Goal: Answer question/provide support: Share knowledge or assist other users

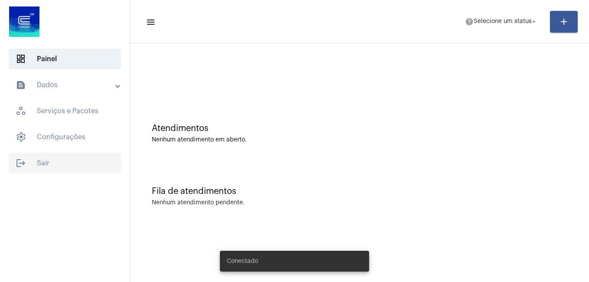
click at [60, 163] on span "logout Sair" at bounding box center [65, 163] width 112 height 21
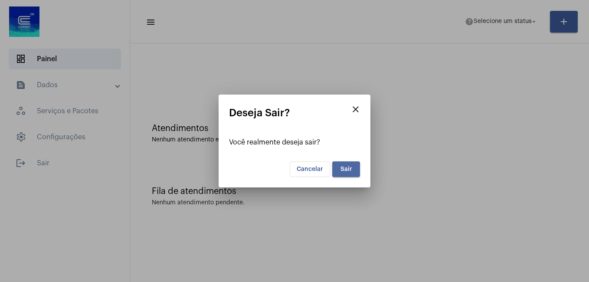
click at [342, 169] on span "Sair" at bounding box center [347, 169] width 12 height 6
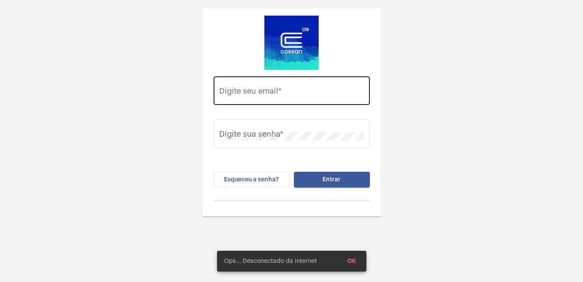
click at [294, 93] on input "Digite seu email *" at bounding box center [291, 92] width 144 height 9
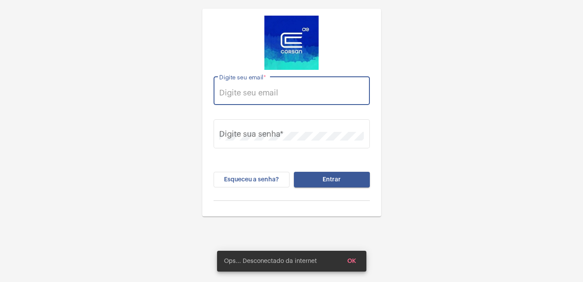
type input "[PERSON_NAME][EMAIL_ADDRESS][PERSON_NAME][DOMAIN_NAME]"
click at [259, 181] on span "Esqueceu a senha?" at bounding box center [251, 180] width 55 height 6
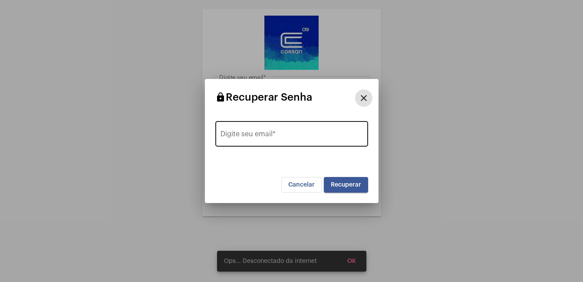
click at [287, 136] on input "Digite seu email *" at bounding box center [291, 136] width 142 height 8
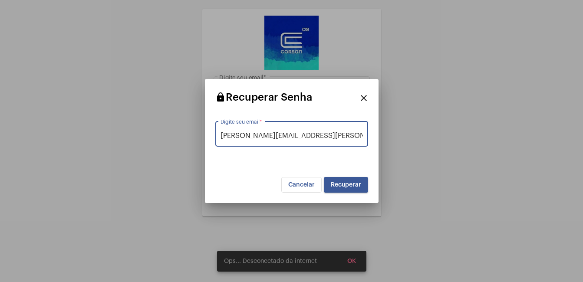
type input "[PERSON_NAME][EMAIL_ADDRESS][PERSON_NAME][DOMAIN_NAME]"
click at [345, 185] on span "Recuperar" at bounding box center [346, 185] width 30 height 6
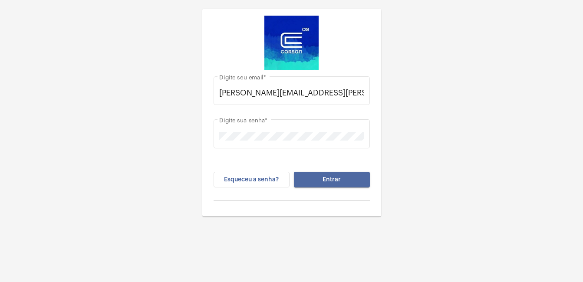
click at [331, 182] on span "Entrar" at bounding box center [331, 180] width 18 height 6
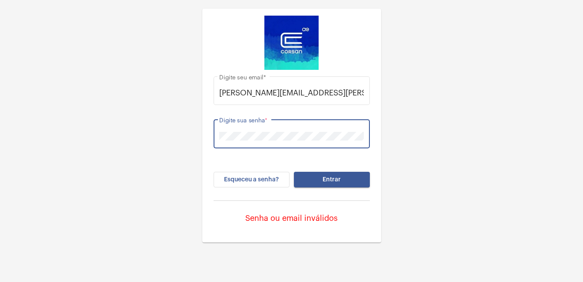
click at [181, 137] on div "[PERSON_NAME][EMAIL_ADDRESS][PERSON_NAME][DOMAIN_NAME] Digite seu email * Digit…" at bounding box center [291, 121] width 583 height 243
click at [319, 182] on button "Entrar" at bounding box center [332, 180] width 76 height 16
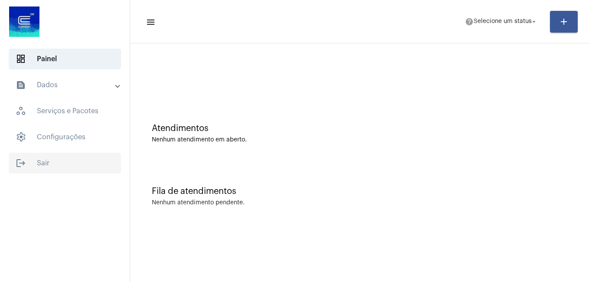
click at [46, 161] on span "logout Sair" at bounding box center [65, 163] width 112 height 21
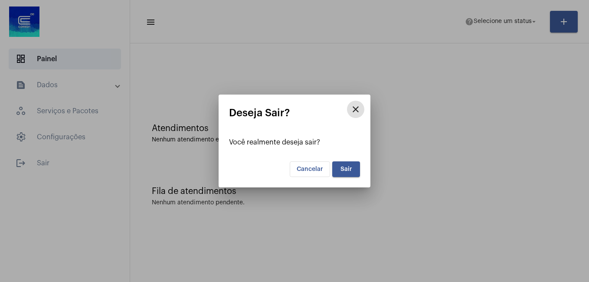
click at [342, 169] on span "Sair" at bounding box center [347, 169] width 12 height 6
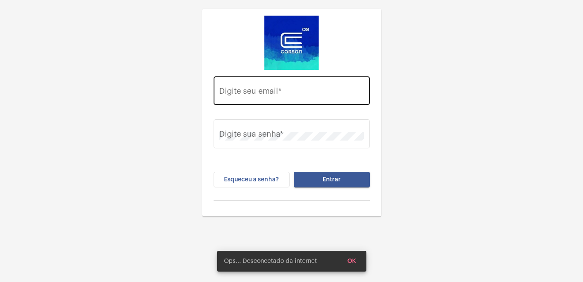
click at [250, 92] on input "Digite seu email *" at bounding box center [291, 92] width 144 height 9
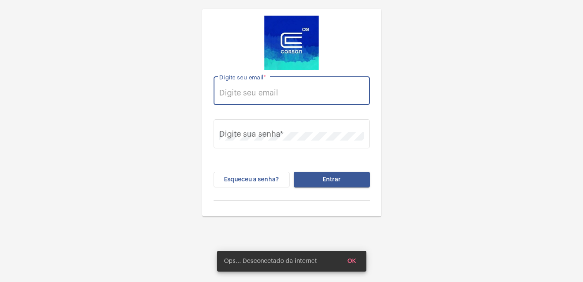
type input "[PERSON_NAME][EMAIL_ADDRESS][PERSON_NAME][DOMAIN_NAME]"
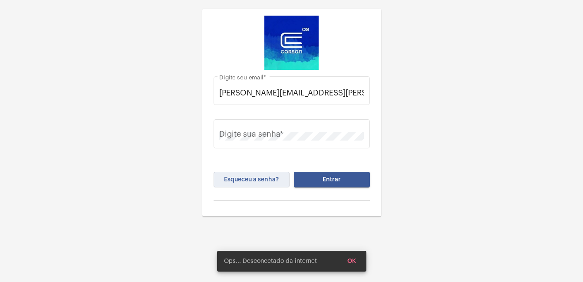
click at [238, 180] on span "Esqueceu a senha?" at bounding box center [251, 180] width 55 height 6
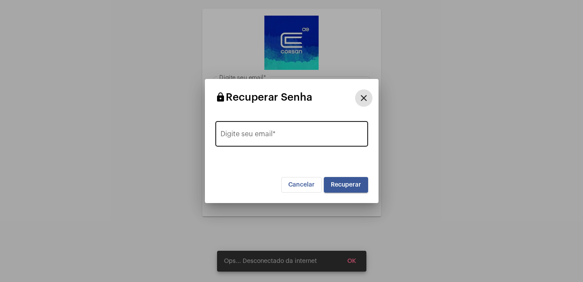
click at [248, 139] on input "Digite seu email *" at bounding box center [291, 136] width 142 height 8
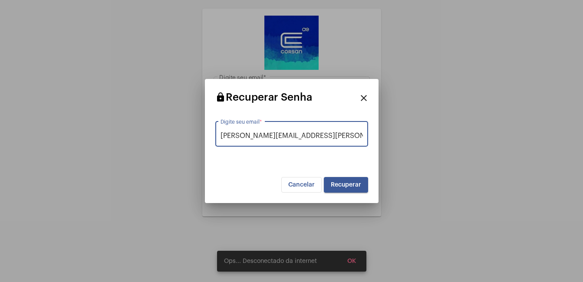
type input "[PERSON_NAME][EMAIL_ADDRESS][PERSON_NAME][DOMAIN_NAME]"
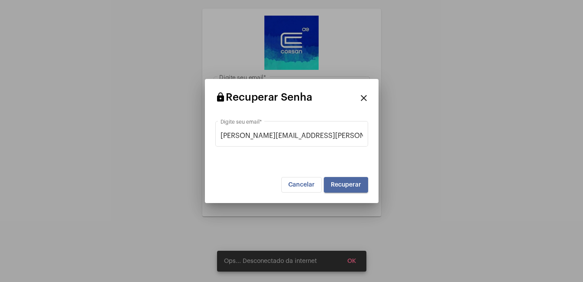
click at [343, 186] on span "Recuperar" at bounding box center [346, 185] width 30 height 6
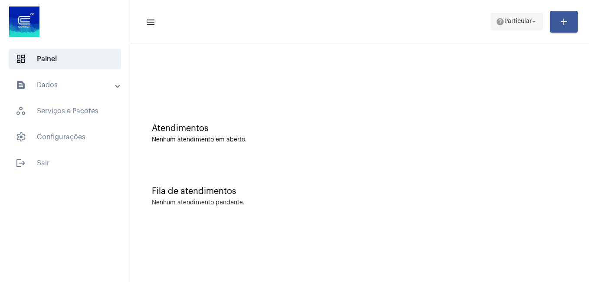
click at [509, 20] on span "Particular" at bounding box center [518, 22] width 27 height 6
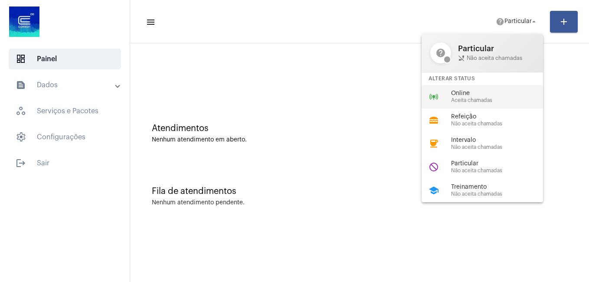
click at [468, 98] on span "Aceita chamadas" at bounding box center [500, 101] width 99 height 6
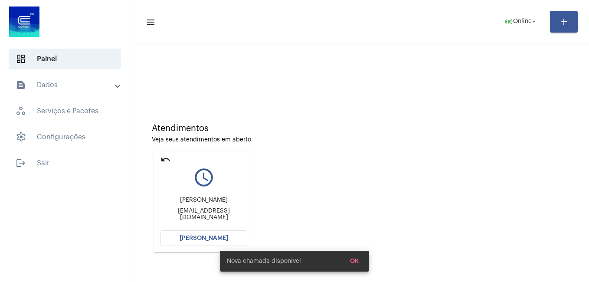
click at [207, 243] on button "[PERSON_NAME]" at bounding box center [204, 238] width 87 height 16
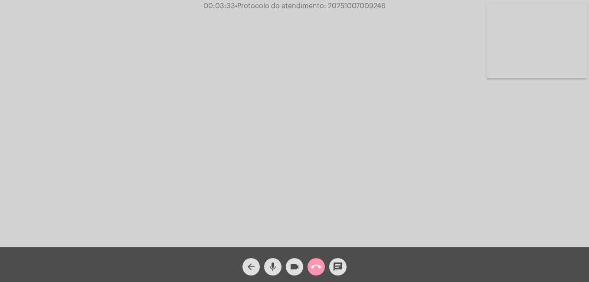
drag, startPoint x: 211, startPoint y: 86, endPoint x: 390, endPoint y: 105, distance: 180.1
click at [395, 98] on div "Acessando Câmera e Microfone..." at bounding box center [294, 125] width 587 height 247
click at [320, 270] on mat-icon "call_end" at bounding box center [316, 267] width 10 height 10
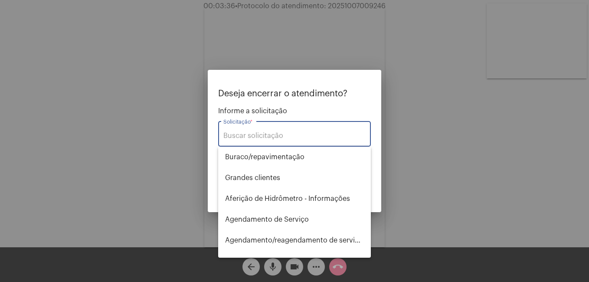
click at [249, 137] on input "Solicitação *" at bounding box center [294, 136] width 142 height 8
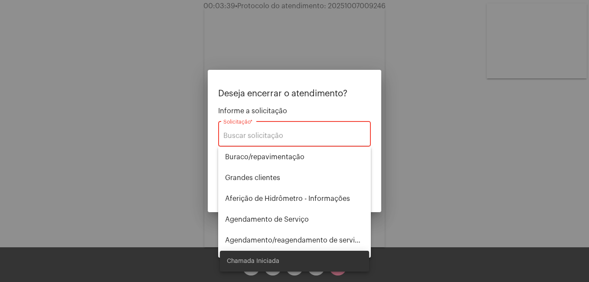
click at [174, 223] on div at bounding box center [294, 141] width 589 height 282
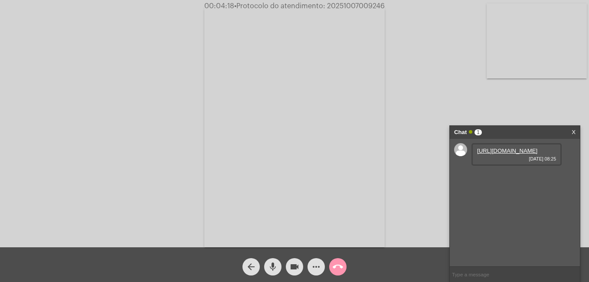
click at [499, 154] on link "https://neft-transfer-bucket.s3.amazonaws.com/temp-23402d5c-40f3-c6e4-5988-3c62…" at bounding box center [507, 150] width 60 height 7
click at [41, 57] on div "Acessando Câmera e Microfone..." at bounding box center [294, 125] width 587 height 247
click at [524, 179] on link "https://neft-transfer-bucket.s3.amazonaws.com/temp-13dd6259-3475-17e4-ec84-7d73…" at bounding box center [507, 175] width 60 height 7
click at [525, 179] on link "https://neft-transfer-bucket.s3.amazonaws.com/temp-13dd6259-3475-17e4-ec84-7d73…" at bounding box center [507, 175] width 60 height 7
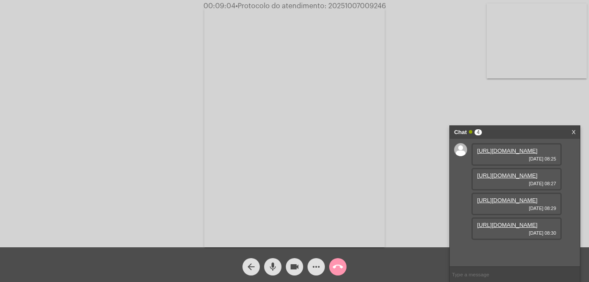
scroll to position [52, 0]
click at [511, 197] on link "https://neft-transfer-bucket.s3.amazonaws.com/temp-3245d798-bbae-5910-4418-0d51…" at bounding box center [507, 200] width 60 height 7
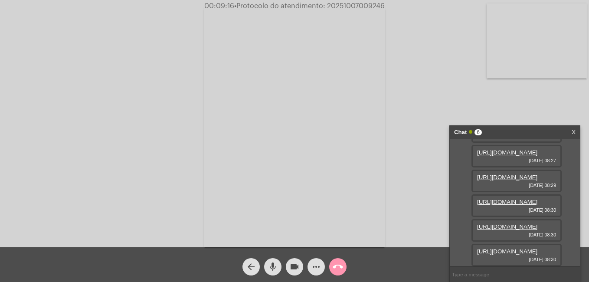
scroll to position [96, 0]
click at [275, 266] on mat-icon "mic" at bounding box center [273, 267] width 10 height 10
click at [293, 268] on mat-icon "videocam" at bounding box center [294, 267] width 10 height 10
click at [272, 268] on mat-icon "mic_off" at bounding box center [273, 267] width 10 height 10
click at [294, 262] on mat-icon "videocam_off" at bounding box center [294, 267] width 10 height 10
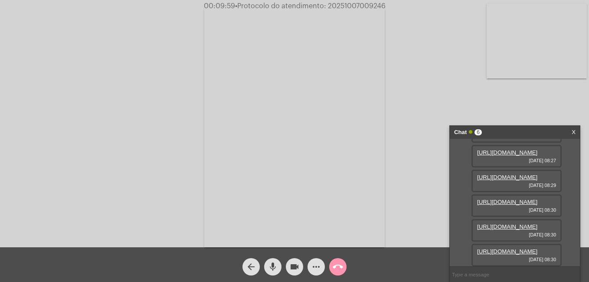
scroll to position [140, 0]
click at [434, 144] on div "Acessando Câmera e Microfone..." at bounding box center [294, 125] width 587 height 247
click at [436, 95] on div "Acessando Câmera e Microfone..." at bounding box center [294, 125] width 587 height 247
click at [566, 117] on div "Acessando Câmera e Microfone..." at bounding box center [294, 125] width 587 height 247
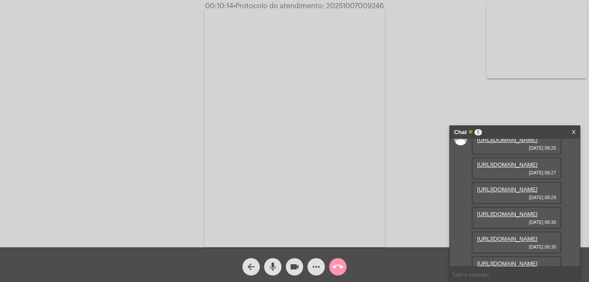
scroll to position [0, 0]
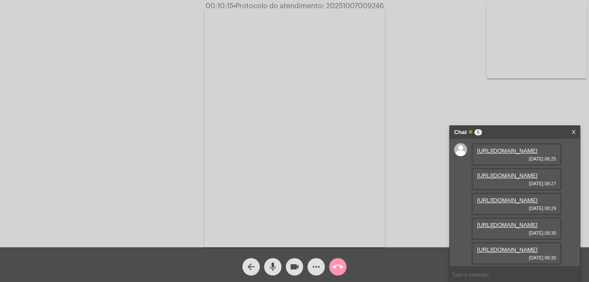
click at [574, 130] on link "X" at bounding box center [574, 132] width 4 height 13
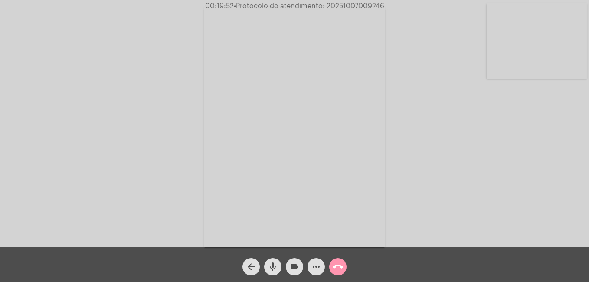
click at [433, 180] on div "Acessando Câmera e Microfone..." at bounding box center [294, 125] width 587 height 247
drag, startPoint x: 326, startPoint y: 5, endPoint x: 388, endPoint y: 7, distance: 62.1
click at [388, 7] on div "00:19:55 • Protocolo do atendimento: 20251007009246" at bounding box center [294, 6] width 589 height 8
copy span "20251007009246"
click at [115, 32] on div "Acessando Câmera e Microfone..." at bounding box center [294, 125] width 587 height 247
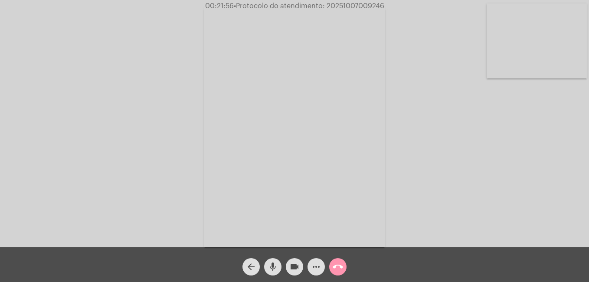
click at [540, 146] on div "Acessando Câmera e Microfone..." at bounding box center [294, 125] width 587 height 247
click at [295, 269] on mat-icon "videocam" at bounding box center [294, 267] width 10 height 10
click at [290, 266] on mat-icon "videocam_off" at bounding box center [294, 267] width 10 height 10
click at [292, 268] on mat-icon "videocam" at bounding box center [294, 267] width 10 height 10
click at [310, 266] on button "more_horiz" at bounding box center [316, 266] width 17 height 17
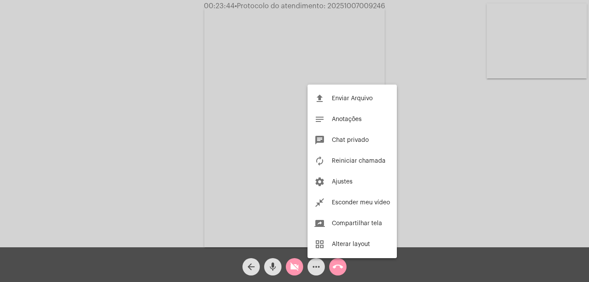
click at [337, 261] on div at bounding box center [294, 141] width 589 height 282
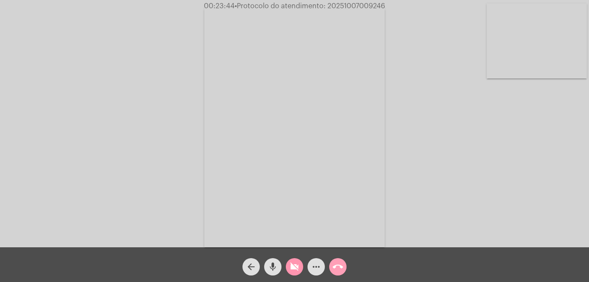
click at [338, 268] on mat-icon "call_end" at bounding box center [338, 267] width 10 height 10
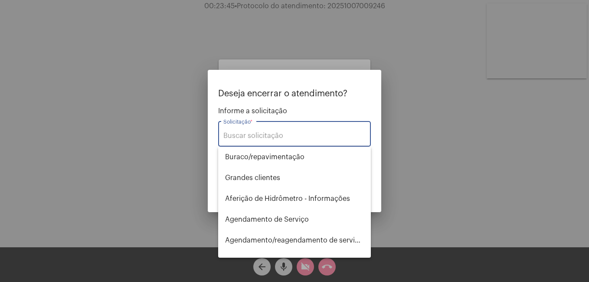
click at [243, 138] on input "Solicitação *" at bounding box center [294, 136] width 142 height 8
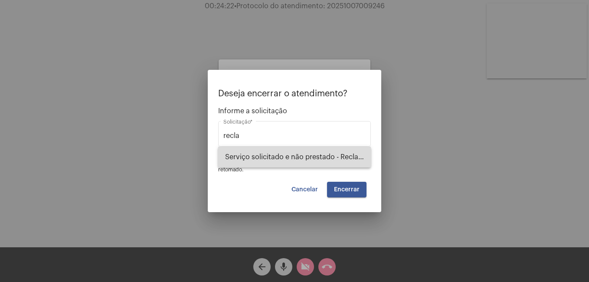
click at [264, 154] on span "Serviço solicitado e não prestado - Reclamação" at bounding box center [294, 157] width 139 height 21
type input "Serviço solicitado e não prestado - Reclamação"
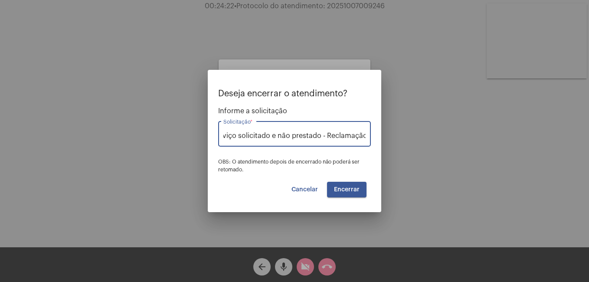
click at [344, 187] on button "Encerrar" at bounding box center [346, 190] width 39 height 16
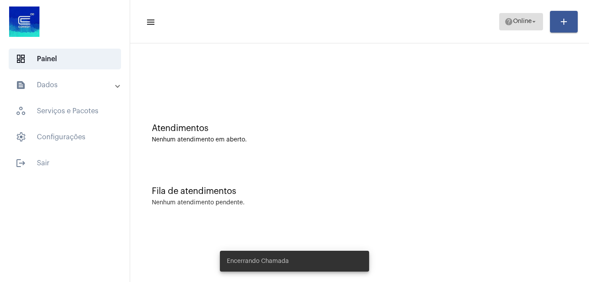
click at [513, 23] on span "Online" at bounding box center [522, 22] width 19 height 6
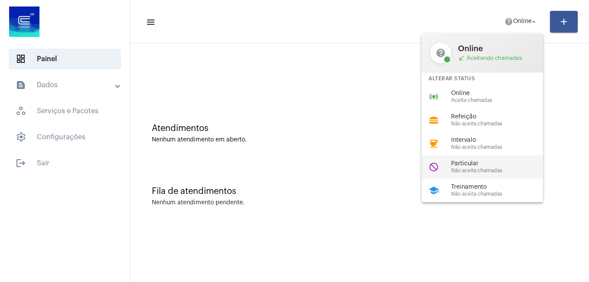
click at [480, 166] on span "Particular" at bounding box center [500, 164] width 99 height 7
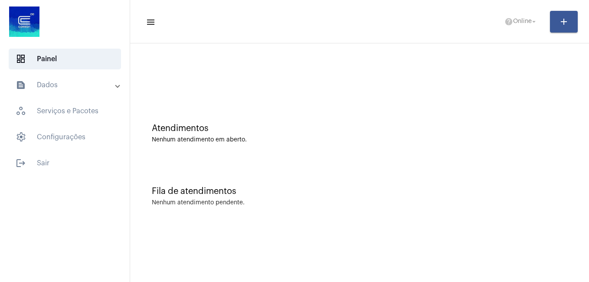
click at [367, 157] on div "Atendimentos Nenhum atendimento em aberto." at bounding box center [359, 129] width 450 height 63
click at [531, 19] on mat-icon "arrow_drop_down" at bounding box center [534, 22] width 8 height 8
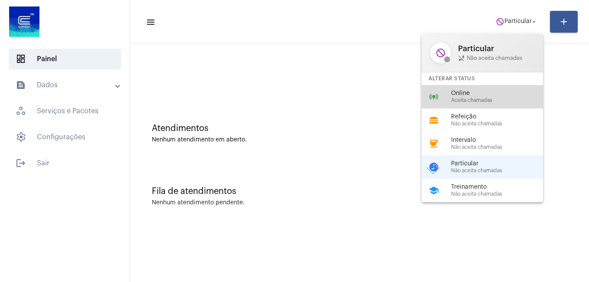
click at [473, 95] on span "Online" at bounding box center [500, 93] width 99 height 7
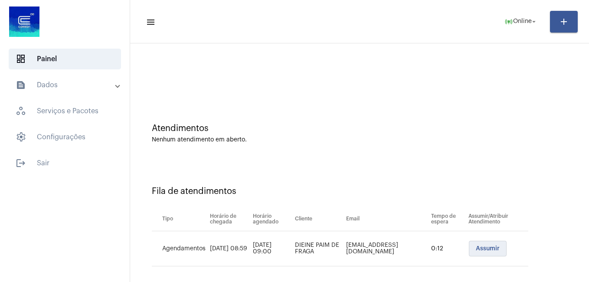
click at [480, 249] on span "Assumir" at bounding box center [488, 249] width 24 height 6
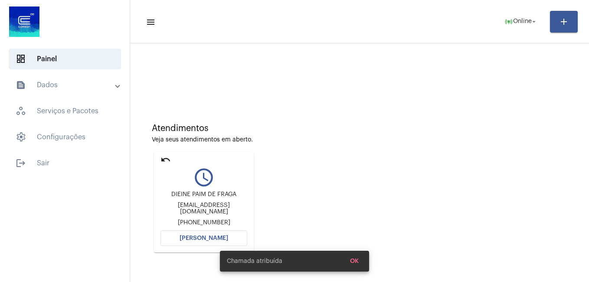
click at [206, 236] on span "Abrir Chamada" at bounding box center [204, 238] width 49 height 6
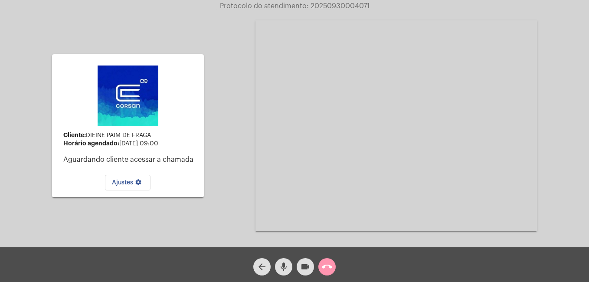
click at [328, 269] on mat-icon "call_end" at bounding box center [327, 267] width 10 height 10
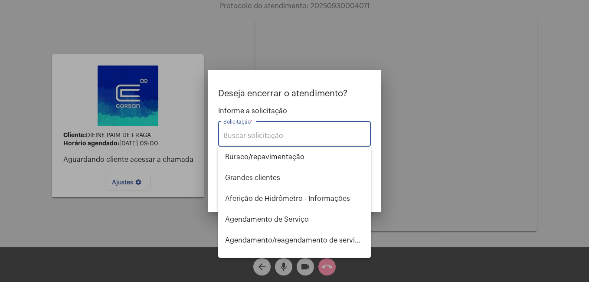
click at [227, 136] on input "Solicitação *" at bounding box center [294, 136] width 142 height 8
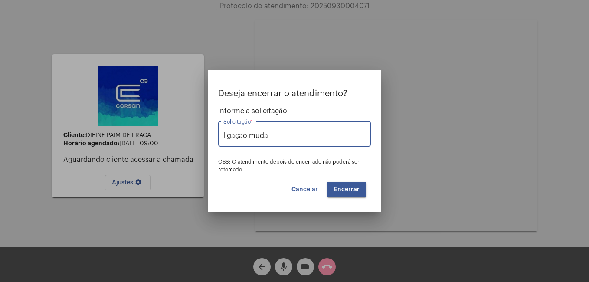
type input "ligaçao muda"
click at [252, 141] on div "ligaçao muda Solicitação *" at bounding box center [294, 132] width 142 height 27
drag, startPoint x: 268, startPoint y: 136, endPoint x: 196, endPoint y: 138, distance: 72.0
click at [196, 138] on div "Deseja encerrar o atendimento? Informe a solicitação ligaçao muda Solicitação *…" at bounding box center [294, 141] width 589 height 282
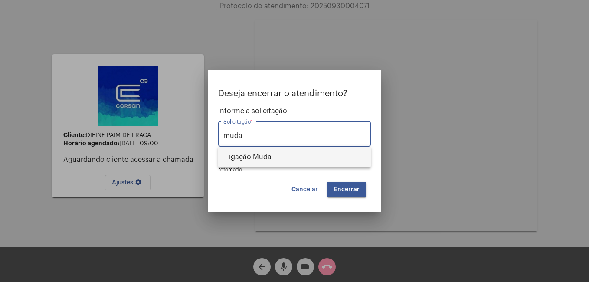
click at [244, 156] on span "Ligação Muda" at bounding box center [294, 157] width 139 height 21
type input "Ligação Muda"
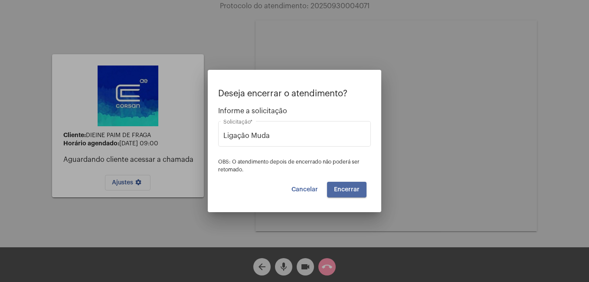
click at [344, 189] on span "Encerrar" at bounding box center [347, 190] width 26 height 6
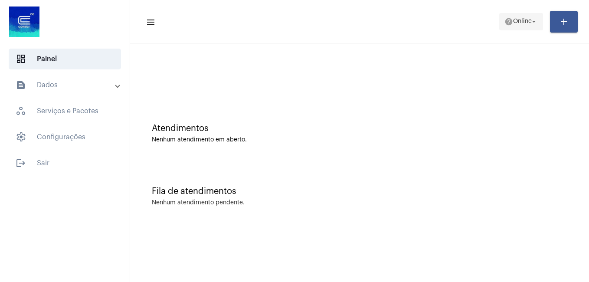
click at [513, 20] on span "Online" at bounding box center [522, 22] width 19 height 6
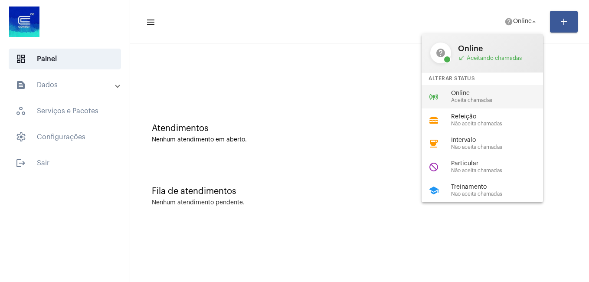
click at [477, 96] on span "Online" at bounding box center [500, 93] width 99 height 7
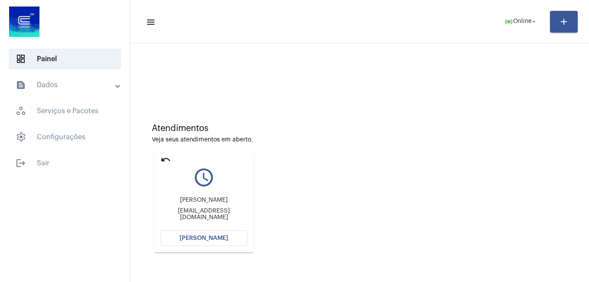
click at [192, 240] on span "Abrir Chamada" at bounding box center [204, 238] width 49 height 6
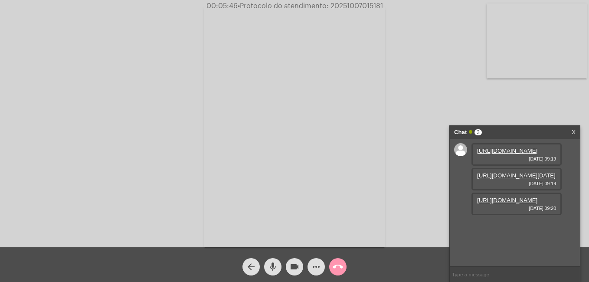
click at [510, 154] on link "https://neft-transfer-bucket.s3.amazonaws.com/temp-165c19dd-f736-e6b5-1cc3-e200…" at bounding box center [507, 150] width 60 height 7
click at [564, 170] on div "https://neft-transfer-bucket.s3.amazonaws.com/temp-165c19dd-f736-e6b5-1cc3-e200…" at bounding box center [515, 203] width 130 height 128
click at [530, 179] on link "https://neft-transfer-bucket.s3.amazonaws.com/temp-41b93bb9-484d-ce52-dc33-4473…" at bounding box center [516, 175] width 79 height 7
drag, startPoint x: 134, startPoint y: 37, endPoint x: 450, endPoint y: 225, distance: 367.5
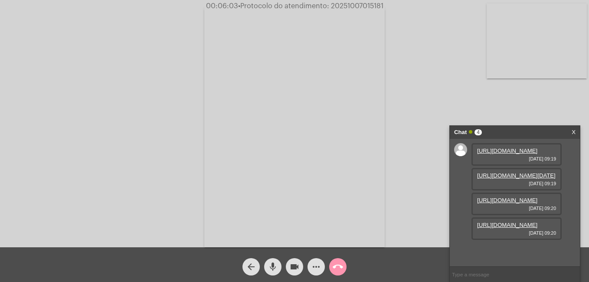
click at [134, 37] on div "Acessando Câmera e Microfone..." at bounding box center [294, 125] width 587 height 247
click at [515, 154] on link "https://neft-transfer-bucket.s3.amazonaws.com/temp-165c19dd-f736-e6b5-1cc3-e200…" at bounding box center [507, 150] width 60 height 7
drag, startPoint x: 577, startPoint y: 111, endPoint x: 569, endPoint y: 128, distance: 17.7
click at [577, 111] on div "Acessando Câmera e Microfone..." at bounding box center [294, 125] width 587 height 247
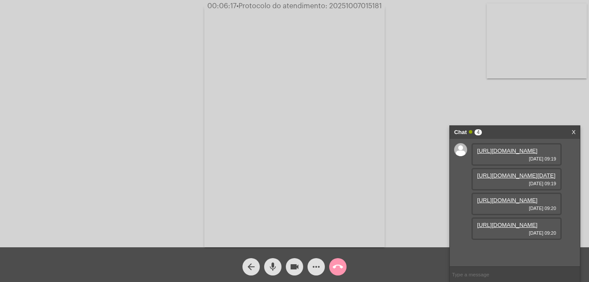
click at [518, 179] on link "https://neft-transfer-bucket.s3.amazonaws.com/temp-41b93bb9-484d-ce52-dc33-4473…" at bounding box center [516, 175] width 79 height 7
click at [563, 112] on div "Acessando Câmera e Microfone..." at bounding box center [294, 125] width 587 height 247
click at [512, 203] on link "https://neft-transfer-bucket.s3.amazonaws.com/temp-ec7aaefa-d39b-08ba-3b22-41c8…" at bounding box center [507, 200] width 60 height 7
click at [387, 245] on div "Acessando Câmera e Microfone..." at bounding box center [294, 125] width 587 height 247
click at [502, 228] on link "https://neft-transfer-bucket.s3.amazonaws.com/temp-af523b28-94d8-e637-77d3-cd09…" at bounding box center [507, 225] width 60 height 7
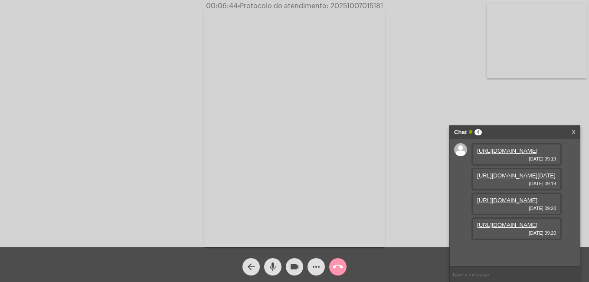
scroll to position [52, 0]
click at [95, 178] on div "Acessando Câmera e Microfone..." at bounding box center [294, 125] width 587 height 247
click at [321, 269] on mat-icon "more_horiz" at bounding box center [316, 267] width 10 height 10
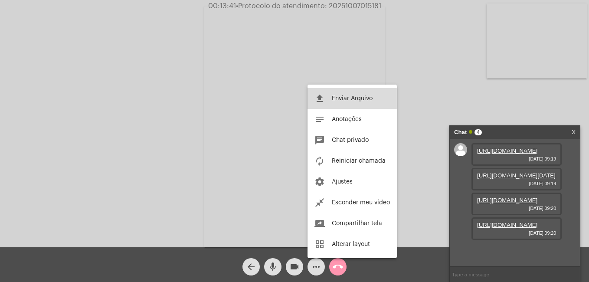
click at [338, 98] on span "Enviar Arquivo" at bounding box center [352, 98] width 41 height 6
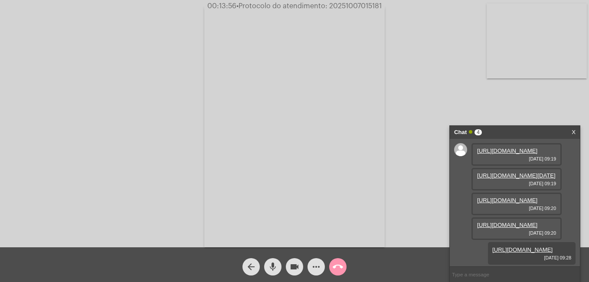
scroll to position [96, 0]
click at [492, 246] on link "https://neft-transfer-bucket.s3.amazonaws.com/temp-963b4fe7-0ced-4add-f60d-e5d9…" at bounding box center [522, 249] width 60 height 7
click at [331, 5] on span "• Protocolo do atendimento: 20251007015181" at bounding box center [308, 6] width 145 height 7
drag, startPoint x: 329, startPoint y: 5, endPoint x: 382, endPoint y: 7, distance: 53.4
click at [382, 7] on span "• Protocolo do atendimento: 20251007015181" at bounding box center [309, 6] width 145 height 7
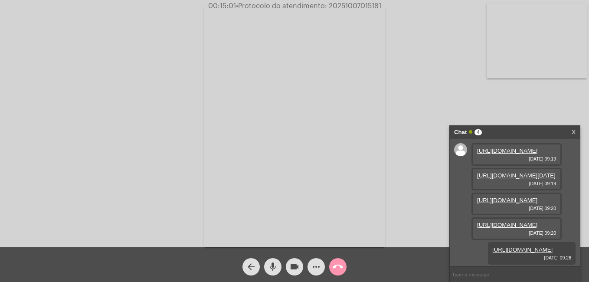
copy span "20251007015181"
click at [470, 271] on input "text" at bounding box center [515, 274] width 130 height 15
paste input "20251007015181"
type input "20251007015181"
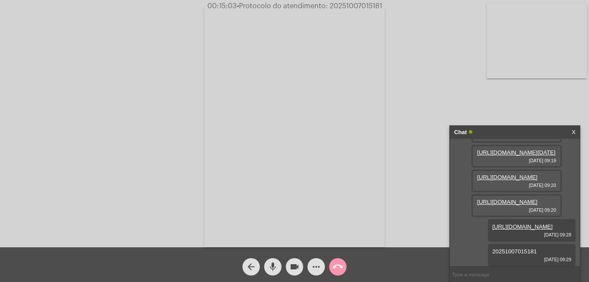
scroll to position [121, 0]
click at [297, 265] on mat-icon "videocam" at bounding box center [294, 267] width 10 height 10
click at [312, 265] on mat-icon "more_horiz" at bounding box center [316, 267] width 10 height 10
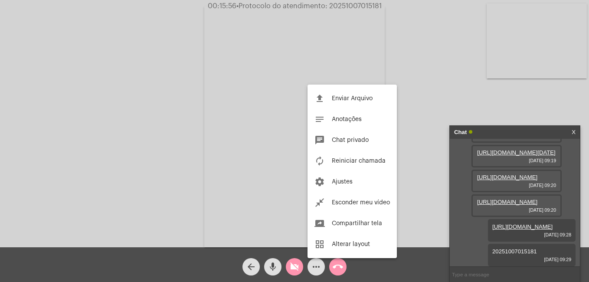
click at [337, 265] on div at bounding box center [294, 141] width 589 height 282
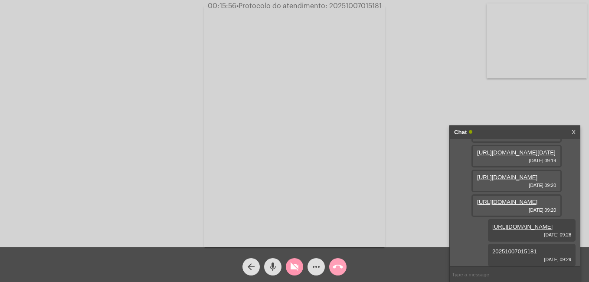
click at [337, 268] on mat-icon "call_end" at bounding box center [338, 267] width 10 height 10
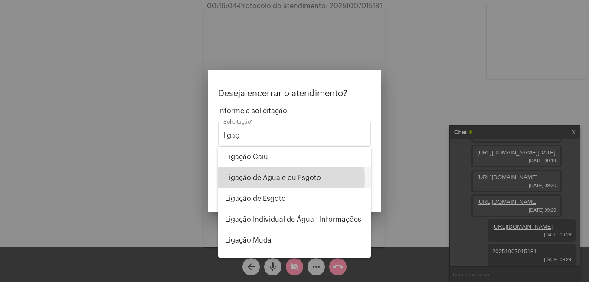
click at [246, 180] on span "Ligação de Água e ou Esgoto" at bounding box center [294, 177] width 139 height 21
type input "Ligação de Água e ou Esgoto"
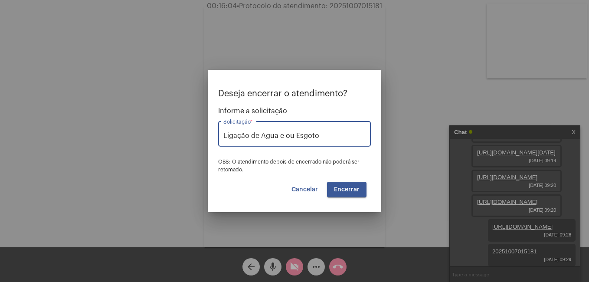
click at [350, 190] on span "Encerrar" at bounding box center [347, 190] width 26 height 6
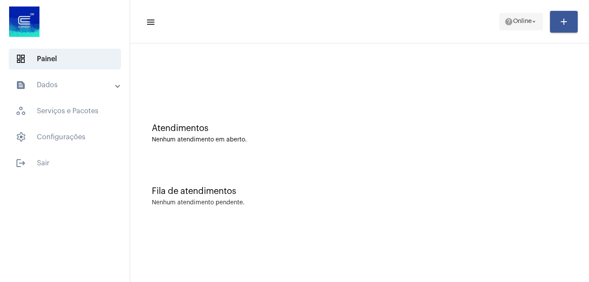
click at [528, 23] on span "Online" at bounding box center [522, 22] width 19 height 6
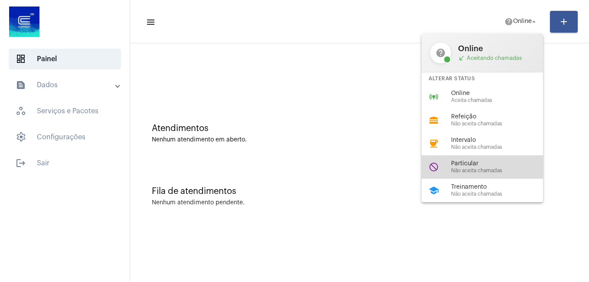
click at [459, 161] on span "Particular" at bounding box center [500, 164] width 99 height 7
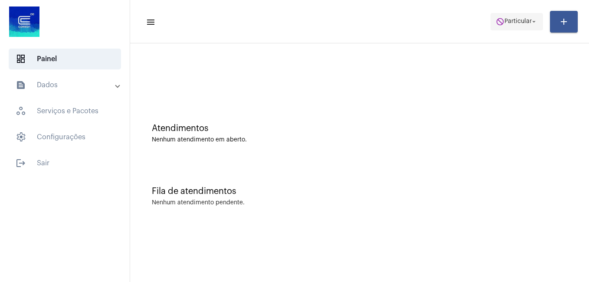
click at [512, 23] on span "Particular" at bounding box center [518, 22] width 27 height 6
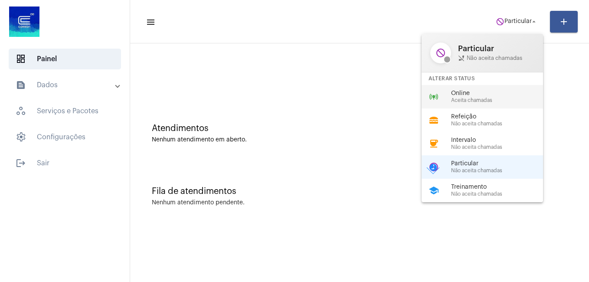
click at [468, 93] on span "Online" at bounding box center [500, 93] width 99 height 7
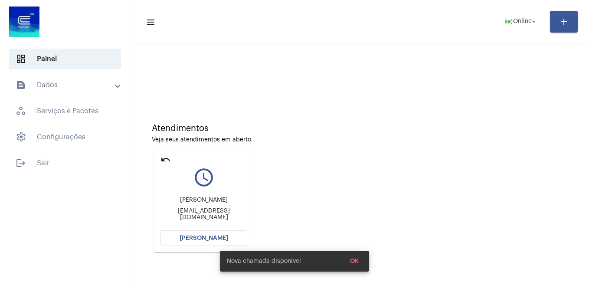
click at [202, 237] on span "Abrir Chamada" at bounding box center [204, 238] width 49 height 6
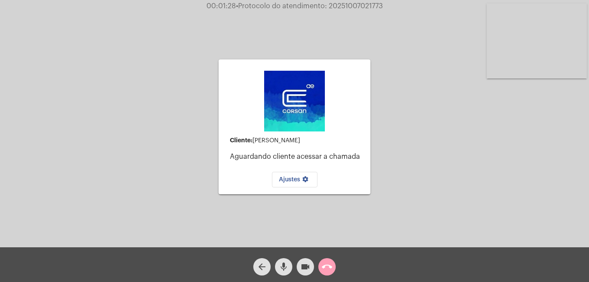
click at [328, 268] on mat-icon "call_end" at bounding box center [327, 267] width 10 height 10
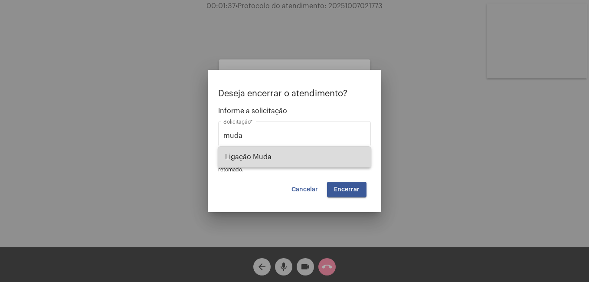
click at [252, 160] on span "Ligação Muda" at bounding box center [294, 157] width 139 height 21
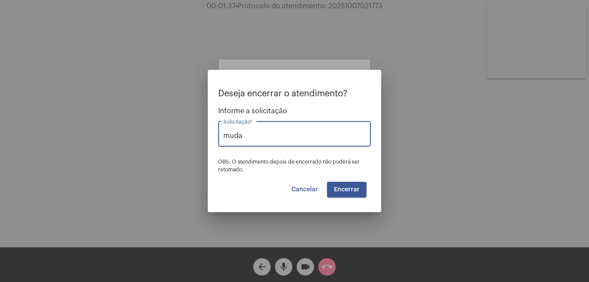
type input "Ligação Muda"
click at [338, 190] on span "Encerrar" at bounding box center [347, 190] width 26 height 6
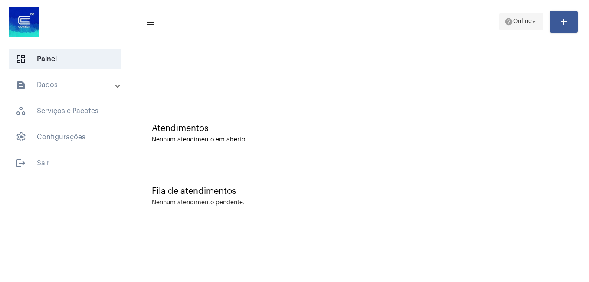
click at [521, 23] on span "Online" at bounding box center [522, 22] width 19 height 6
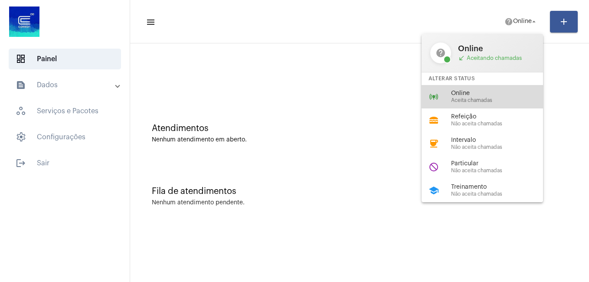
click at [489, 95] on span "Online" at bounding box center [500, 93] width 99 height 7
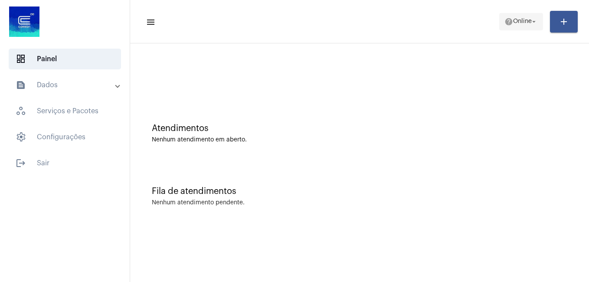
click at [523, 24] on span "Online" at bounding box center [522, 22] width 19 height 6
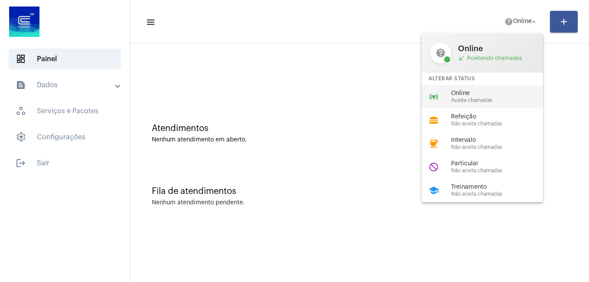
click at [470, 92] on span "Online" at bounding box center [500, 93] width 99 height 7
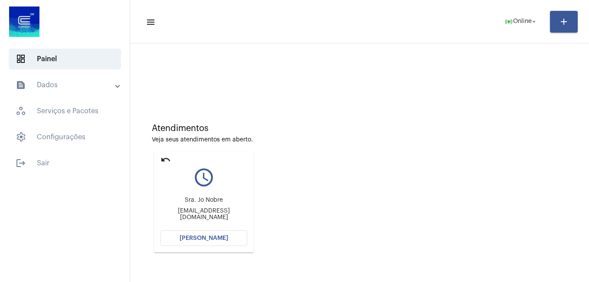
click at [200, 240] on span "[PERSON_NAME]" at bounding box center [204, 238] width 49 height 6
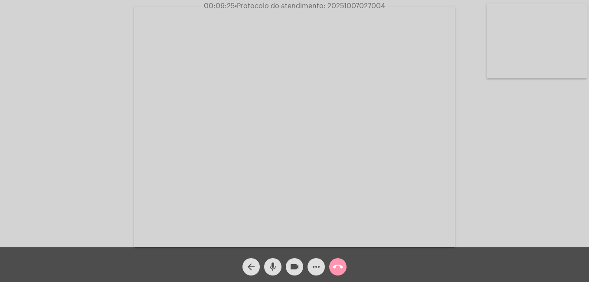
click at [272, 272] on mat-icon "mic" at bounding box center [273, 267] width 10 height 10
click at [295, 269] on mat-icon "videocam" at bounding box center [294, 267] width 10 height 10
click at [270, 265] on mat-icon "mic_off" at bounding box center [273, 267] width 10 height 10
click at [292, 269] on mat-icon "videocam_off" at bounding box center [294, 267] width 10 height 10
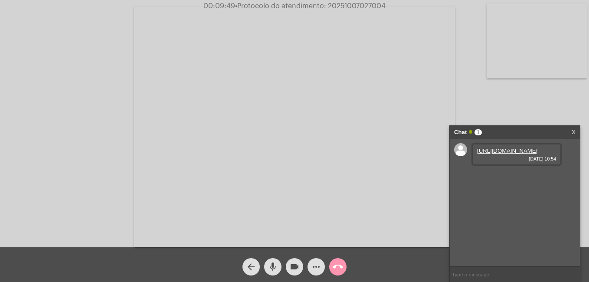
click at [496, 154] on link "https://neft-transfer-bucket.s3.amazonaws.com/temp-8d41b1cd-9b8d-faed-af23-067e…" at bounding box center [507, 150] width 60 height 7
click at [477, 166] on div "https://neft-transfer-bucket.s3.amazonaws.com/temp-8d41b1cd-9b8d-faed-af23-067e…" at bounding box center [517, 154] width 90 height 23
click at [506, 154] on link "https://neft-transfer-bucket.s3.amazonaws.com/temp-8d41b1cd-9b8d-faed-af23-067e…" at bounding box center [507, 150] width 60 height 7
click at [27, 67] on div "Acessando Câmera e Microfone..." at bounding box center [294, 125] width 587 height 247
click at [483, 179] on link "https://neft-transfer-bucket.s3.amazonaws.com/temp-0a27872a-62bb-c639-fd2b-4e76…" at bounding box center [507, 175] width 60 height 7
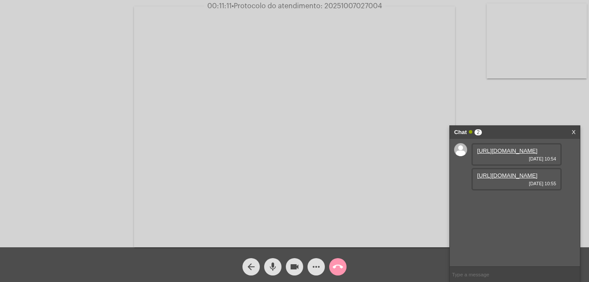
click at [275, 267] on mat-icon "mic" at bounding box center [273, 267] width 10 height 10
click at [295, 270] on mat-icon "videocam" at bounding box center [294, 267] width 10 height 10
click at [297, 269] on mat-icon "videocam_off" at bounding box center [294, 267] width 10 height 10
click at [274, 268] on mat-icon "mic_off" at bounding box center [273, 267] width 10 height 10
click at [512, 132] on div "Chat 2" at bounding box center [505, 132] width 103 height 13
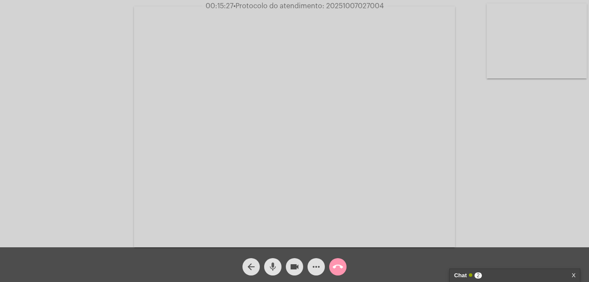
click at [269, 271] on mat-icon "mic" at bounding box center [273, 267] width 10 height 10
click at [294, 271] on mat-icon "videocam" at bounding box center [294, 267] width 10 height 10
click at [275, 262] on mat-icon "mic_off" at bounding box center [273, 267] width 10 height 10
click at [296, 270] on mat-icon "videocam_off" at bounding box center [294, 267] width 10 height 10
click at [277, 267] on mat-icon "mic" at bounding box center [273, 267] width 10 height 10
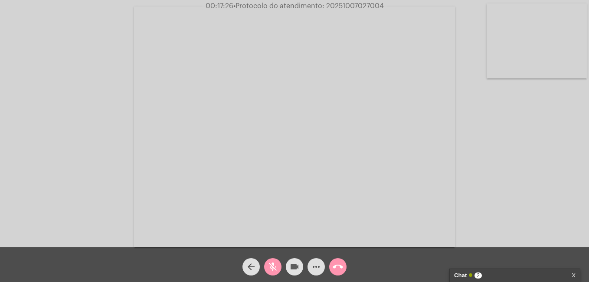
click at [290, 267] on mat-icon "videocam" at bounding box center [294, 267] width 10 height 10
click at [317, 266] on mat-icon "more_horiz" at bounding box center [316, 267] width 10 height 10
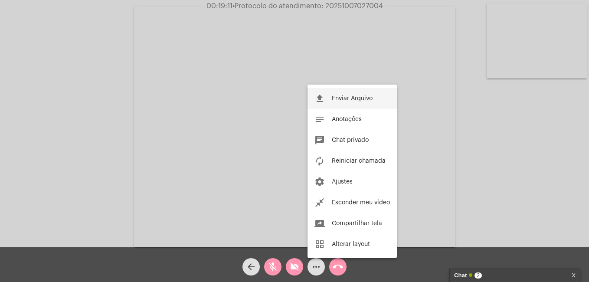
click at [342, 101] on span "Enviar Arquivo" at bounding box center [352, 98] width 41 height 6
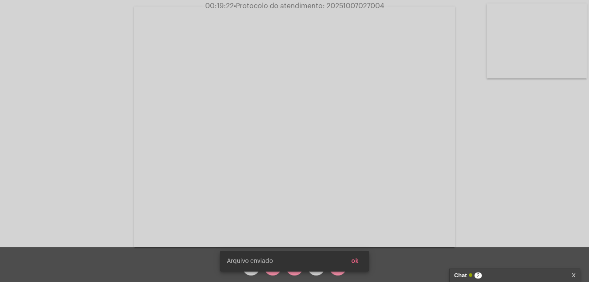
click at [274, 275] on div "Arquivo enviado ok" at bounding box center [295, 261] width 170 height 42
click at [289, 273] on div "Arquivo enviado ok" at bounding box center [295, 261] width 170 height 42
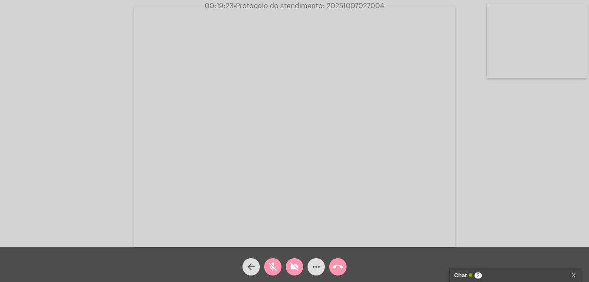
click at [293, 272] on mat-icon "videocam_off" at bounding box center [294, 267] width 10 height 10
click at [275, 270] on mat-icon "mic_off" at bounding box center [273, 267] width 10 height 10
click at [529, 274] on div "Chat 2" at bounding box center [505, 275] width 103 height 13
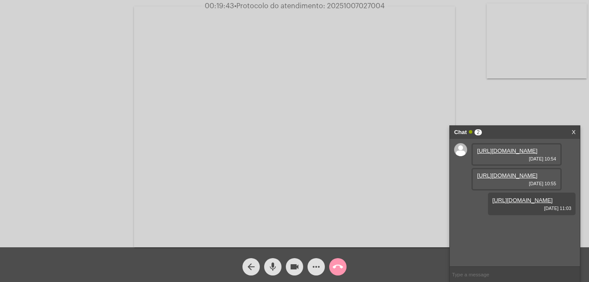
scroll to position [7, 0]
click at [511, 203] on link "https://neft-transfer-bucket.s3.amazonaws.com/temp-e975f65a-f7df-9602-2ef6-2364…" at bounding box center [522, 200] width 60 height 7
click at [521, 203] on link "https://neft-transfer-bucket.s3.amazonaws.com/temp-e975f65a-f7df-9602-2ef6-2364…" at bounding box center [522, 200] width 60 height 7
drag, startPoint x: 269, startPoint y: 268, endPoint x: 277, endPoint y: 270, distance: 8.6
click at [269, 268] on mat-icon "mic" at bounding box center [273, 267] width 10 height 10
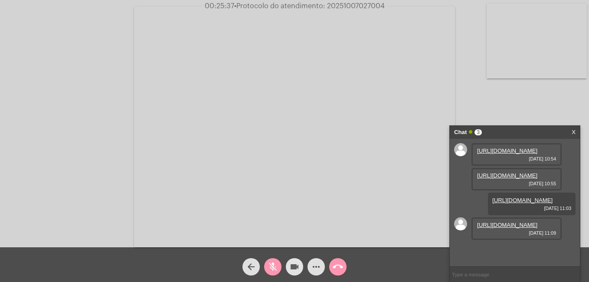
click at [298, 269] on mat-icon "videocam" at bounding box center [294, 267] width 10 height 10
click at [507, 203] on link "https://neft-transfer-bucket.s3.amazonaws.com/temp-e975f65a-f7df-9602-2ef6-2364…" at bounding box center [522, 200] width 60 height 7
click at [273, 263] on mat-icon "mic_off" at bounding box center [273, 267] width 10 height 10
click at [528, 228] on link "https://neft-transfer-bucket.s3.amazonaws.com/temp-c327cdfd-2cf0-2285-776c-f294…" at bounding box center [507, 225] width 60 height 7
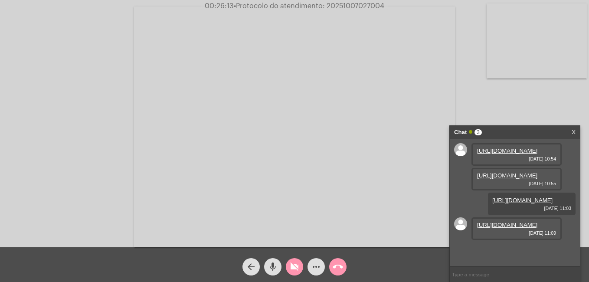
click at [277, 264] on mat-icon "mic" at bounding box center [273, 267] width 10 height 10
click at [467, 105] on div "Acessando Câmera e Microfone..." at bounding box center [294, 125] width 587 height 247
click at [501, 228] on link "https://neft-transfer-bucket.s3.amazonaws.com/temp-c327cdfd-2cf0-2285-776c-f294…" at bounding box center [507, 225] width 60 height 7
click at [498, 228] on link "https://neft-transfer-bucket.s3.amazonaws.com/temp-c327cdfd-2cf0-2285-776c-f294…" at bounding box center [507, 225] width 60 height 7
click at [271, 266] on mat-icon "mic_off" at bounding box center [273, 267] width 10 height 10
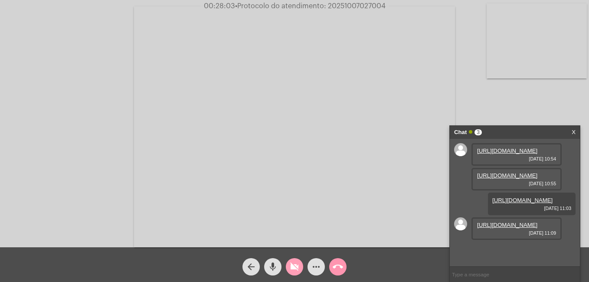
click at [295, 265] on mat-icon "videocam_off" at bounding box center [294, 267] width 10 height 10
click at [100, 154] on div "Acessando Câmera e Microfone..." at bounding box center [294, 125] width 587 height 247
drag, startPoint x: 328, startPoint y: 6, endPoint x: 389, endPoint y: 10, distance: 61.7
click at [389, 10] on div "00:28:40 • Protocolo do atendimento: 20251007027004" at bounding box center [294, 6] width 589 height 8
copy span "20251007027004"
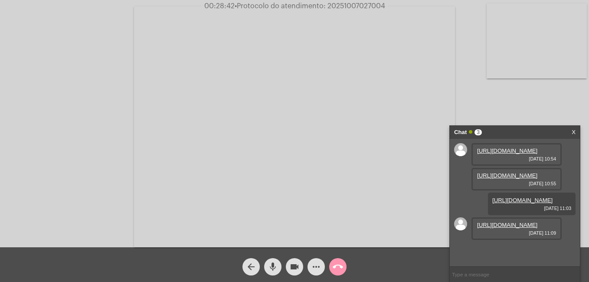
click at [487, 273] on input "text" at bounding box center [515, 274] width 130 height 15
paste input "20251007027004"
type input "20251007027004"
click at [293, 268] on mat-icon "videocam" at bounding box center [294, 267] width 10 height 10
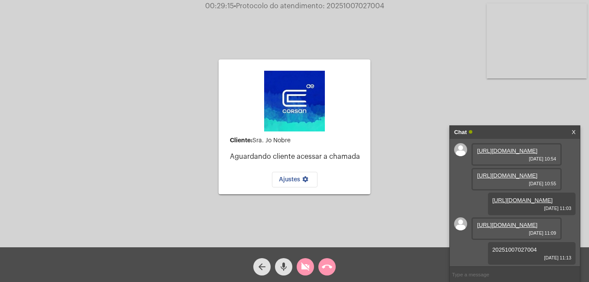
click at [326, 265] on mat-icon "call_end" at bounding box center [327, 267] width 10 height 10
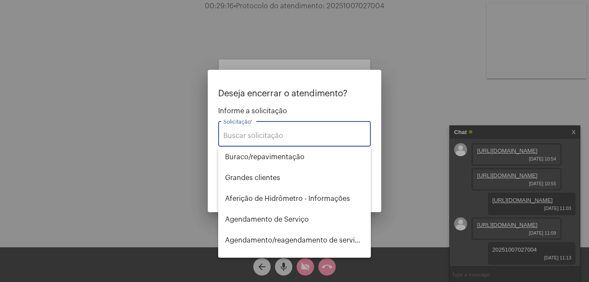
click at [253, 137] on input "Solicitação *" at bounding box center [294, 136] width 142 height 8
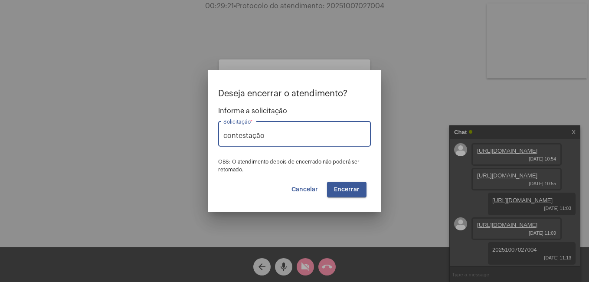
click at [357, 187] on span "Encerrar" at bounding box center [347, 190] width 26 height 6
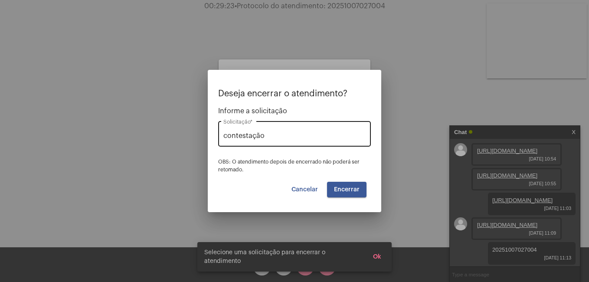
drag, startPoint x: 252, startPoint y: 128, endPoint x: 262, endPoint y: 132, distance: 11.3
click at [254, 129] on div "contestação Solicitação *" at bounding box center [294, 132] width 142 height 27
drag, startPoint x: 269, startPoint y: 134, endPoint x: 181, endPoint y: 134, distance: 87.6
click at [181, 134] on div "Deseja encerrar o atendimento? Informe a solicitação contestação Solicitação * …" at bounding box center [294, 141] width 589 height 282
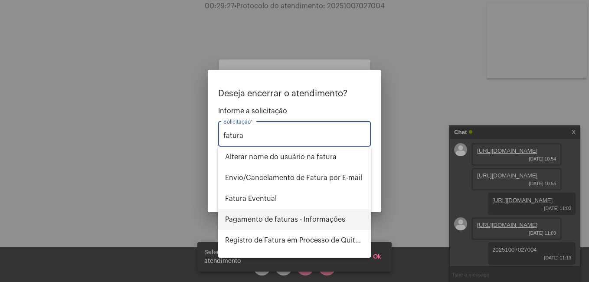
click at [264, 217] on span "Pagamento de faturas - Informações" at bounding box center [294, 219] width 139 height 21
type input "Pagamento de faturas - Informações"
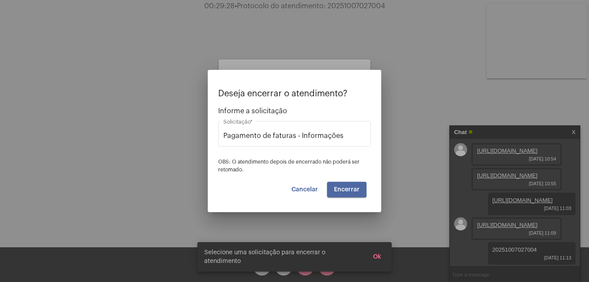
drag, startPoint x: 341, startPoint y: 187, endPoint x: 347, endPoint y: 178, distance: 11.8
click at [341, 187] on span "Encerrar" at bounding box center [347, 190] width 26 height 6
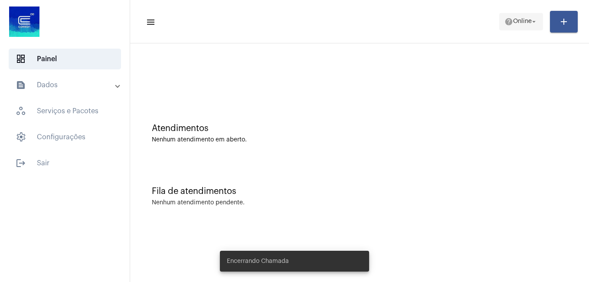
click at [513, 21] on span "Online" at bounding box center [522, 22] width 19 height 6
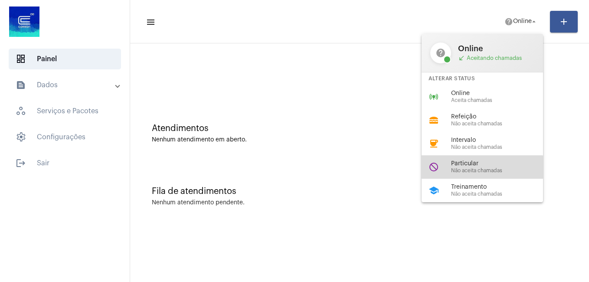
click at [472, 168] on span "Não aceita chamadas" at bounding box center [500, 171] width 99 height 6
